Goal: Task Accomplishment & Management: Manage account settings

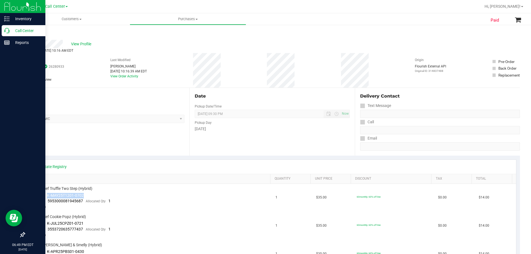
click at [22, 33] on p "Call Center" at bounding box center [26, 30] width 33 height 7
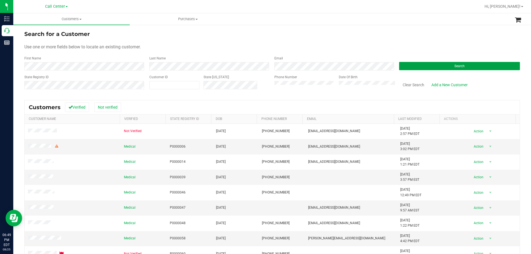
click at [405, 64] on button "Search" at bounding box center [459, 66] width 121 height 8
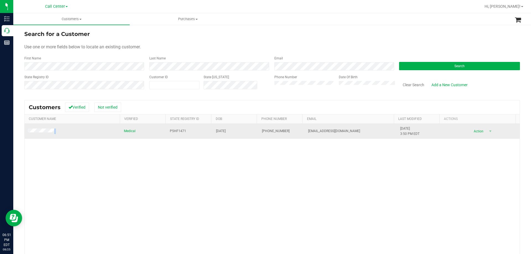
click at [28, 132] on td at bounding box center [73, 131] width 96 height 15
copy span
drag, startPoint x: 292, startPoint y: 129, endPoint x: 361, endPoint y: 134, distance: 69.3
click at [361, 134] on tr "Medical P5HF1471 [DATE] (507) 475-3646 [EMAIL_ADDRESS][DOMAIN_NAME] [DATE] 3:50…" at bounding box center [272, 131] width 495 height 15
copy tr "[EMAIL_ADDRESS][DOMAIN_NAME]"
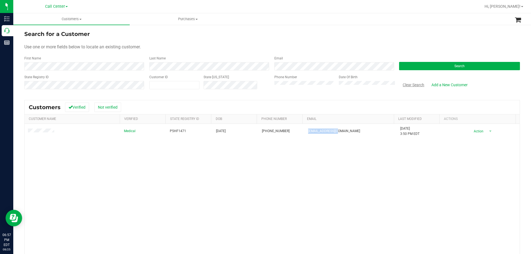
click at [403, 85] on button "Clear Search" at bounding box center [413, 84] width 29 height 9
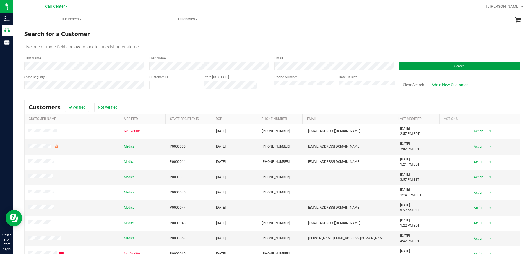
click at [420, 70] on button "Search" at bounding box center [459, 66] width 121 height 8
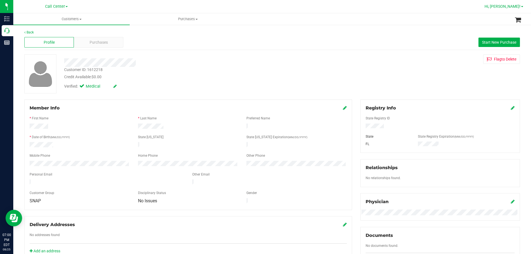
click at [513, 4] on span "Hi, [PERSON_NAME]!" at bounding box center [502, 6] width 36 height 4
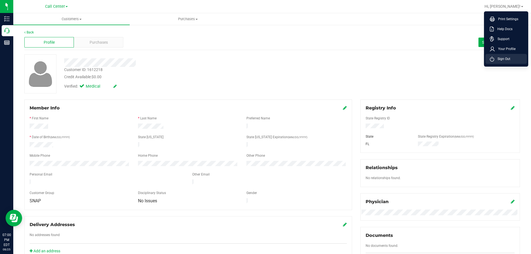
click at [506, 58] on span "Sign Out" at bounding box center [502, 59] width 16 height 6
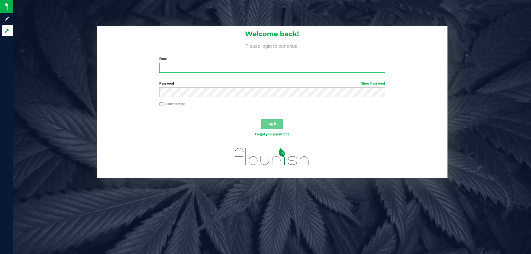
type input "[EMAIL_ADDRESS][DOMAIN_NAME]"
